Goal: Task Accomplishment & Management: Manage account settings

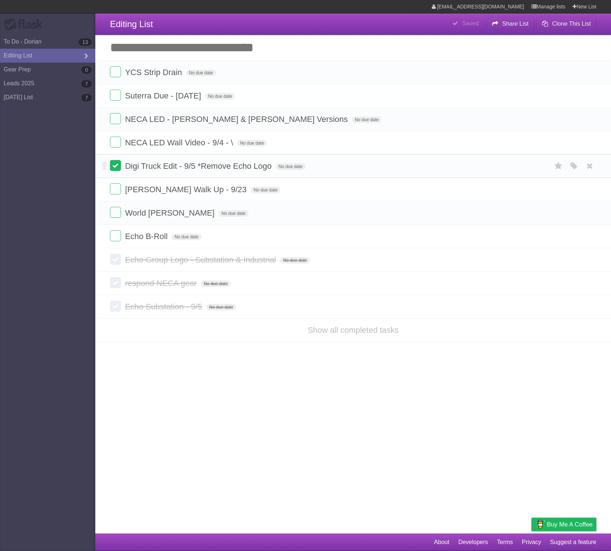
click at [115, 167] on label at bounding box center [115, 165] width 11 height 11
click at [37, 96] on link "[DATE] List 7" at bounding box center [47, 97] width 95 height 14
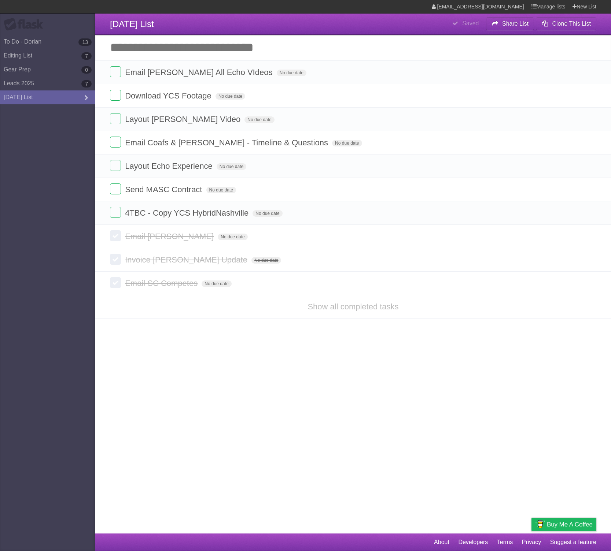
click at [111, 97] on label at bounding box center [115, 95] width 11 height 11
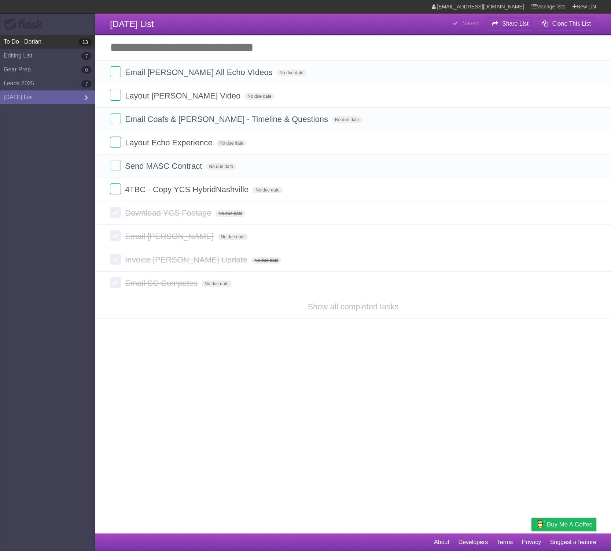
click at [55, 45] on link "To Do - Dorian 13" at bounding box center [47, 42] width 95 height 14
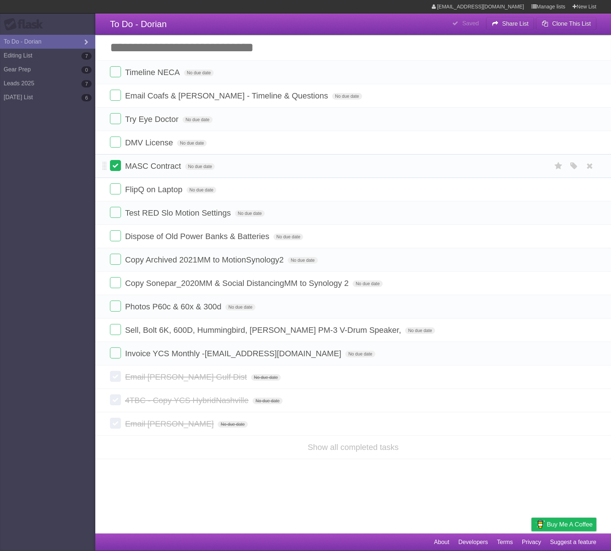
click at [114, 166] on label at bounding box center [115, 165] width 11 height 11
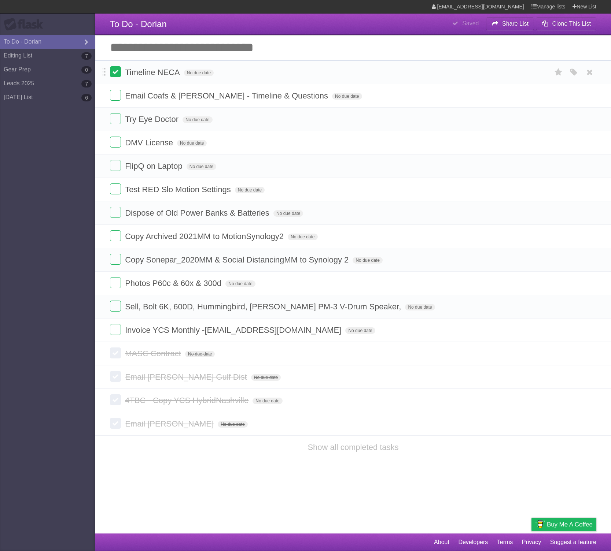
click at [116, 75] on label at bounding box center [115, 71] width 11 height 11
